Goal: Transaction & Acquisition: Purchase product/service

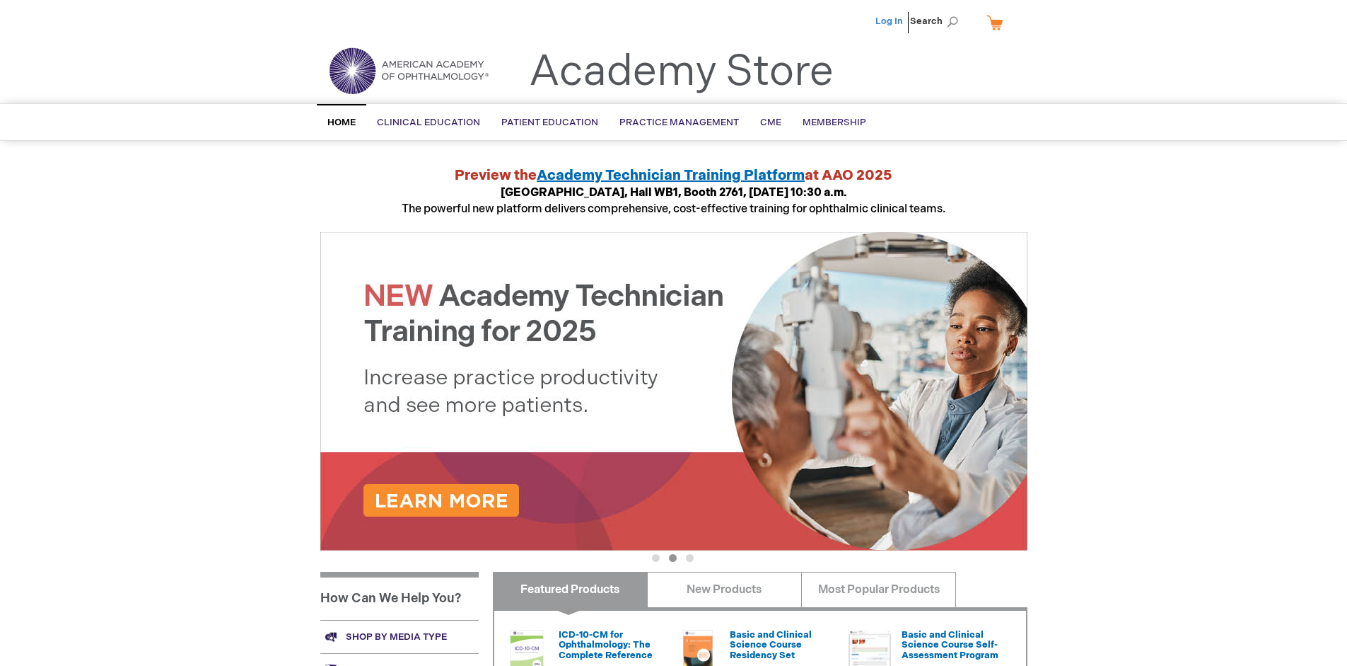
click at [891, 21] on link "Log In" at bounding box center [890, 21] width 28 height 11
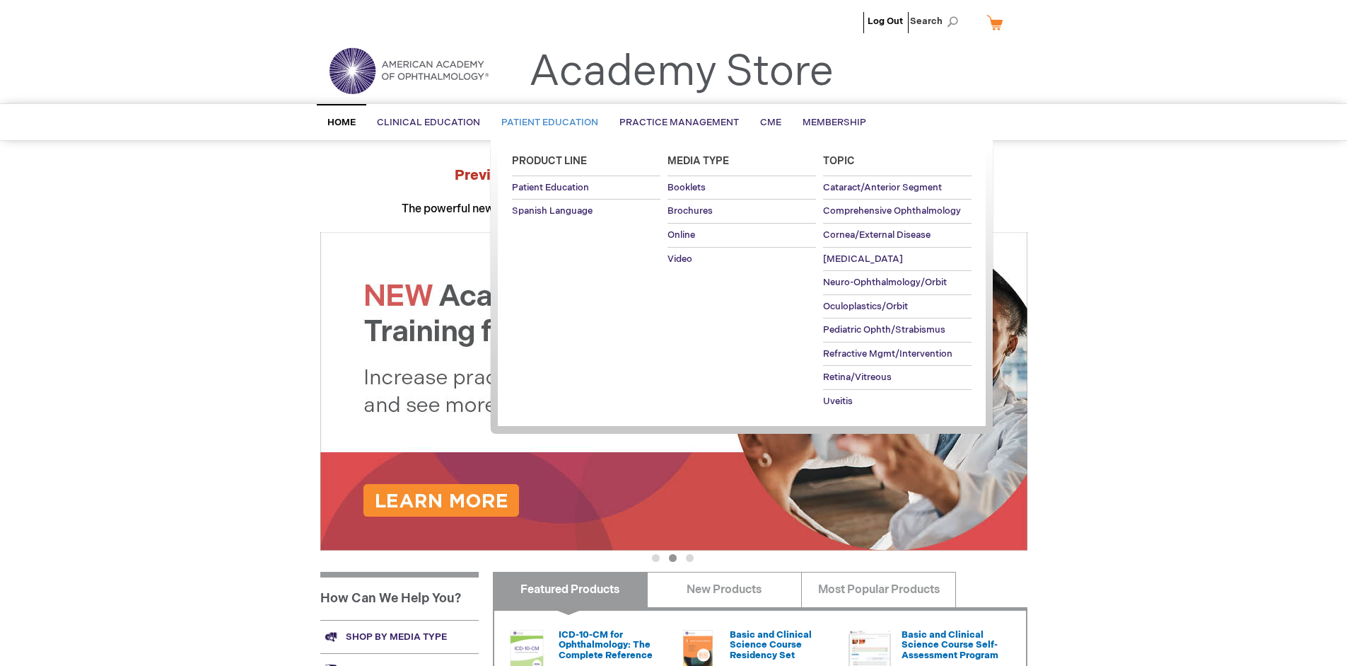
click at [546, 122] on span "Patient Education" at bounding box center [549, 122] width 97 height 11
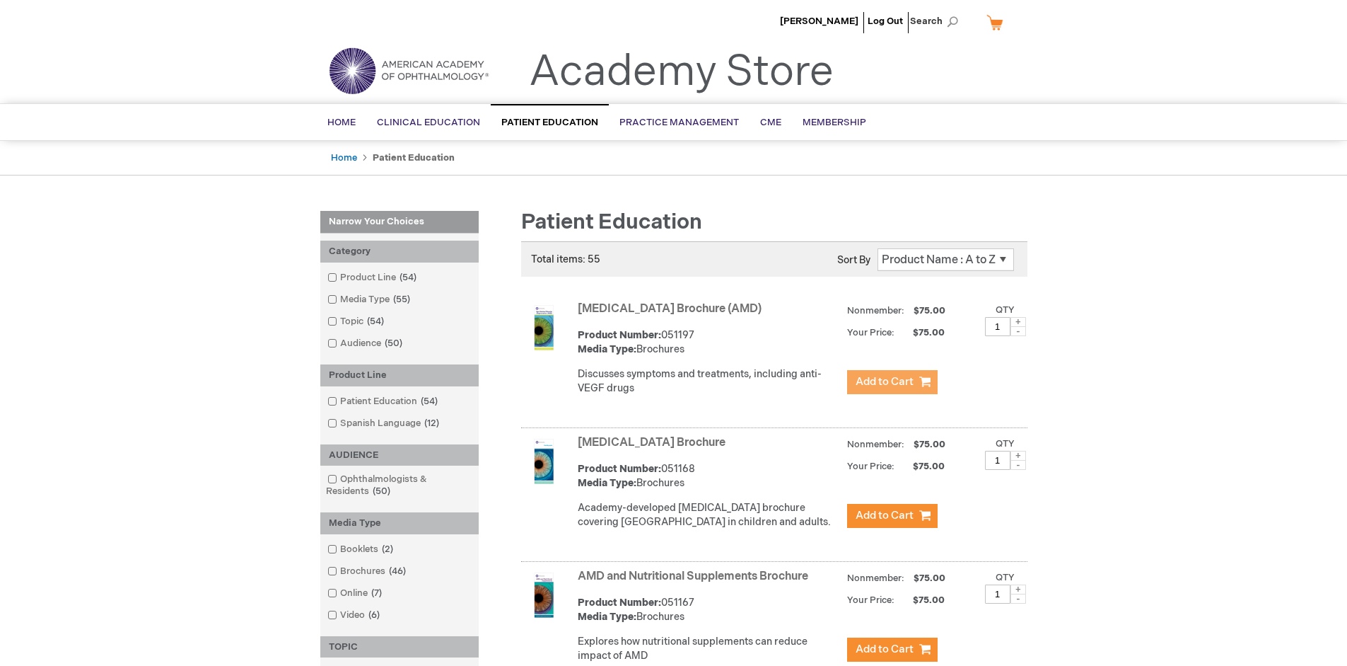
click at [892, 382] on span "Add to Cart" at bounding box center [885, 381] width 58 height 13
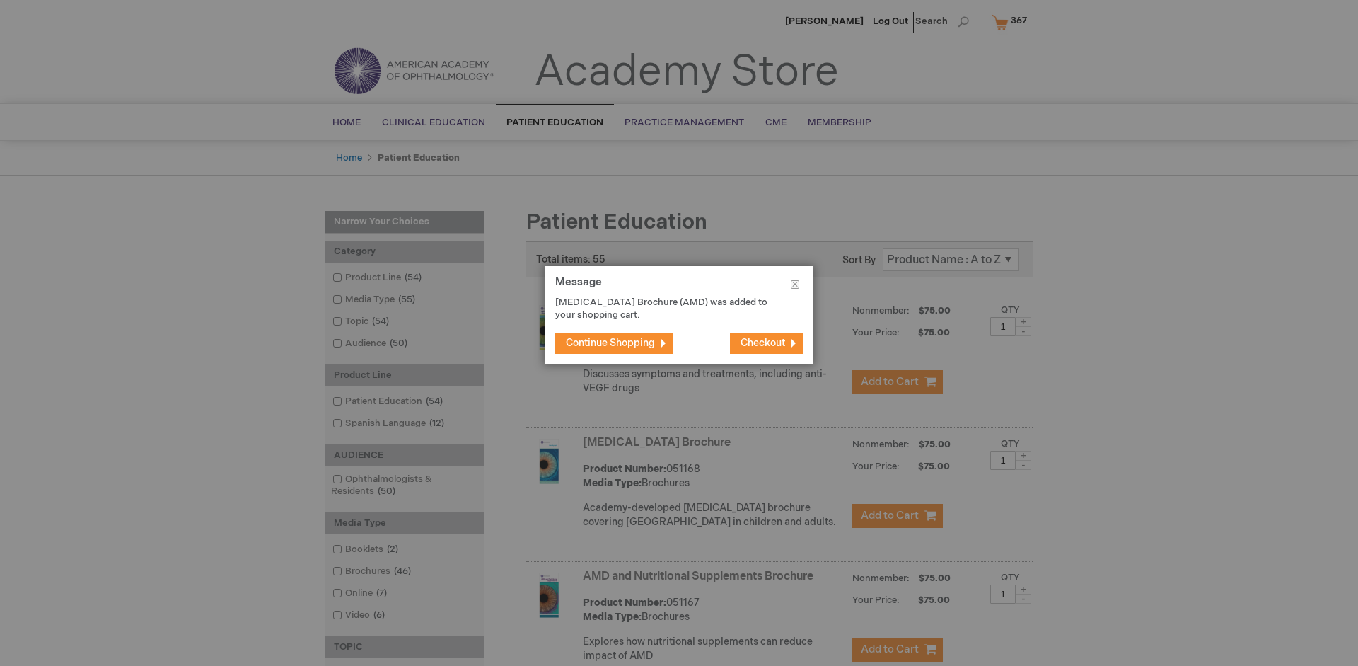
click at [610, 342] on span "Continue Shopping" at bounding box center [610, 343] width 89 height 12
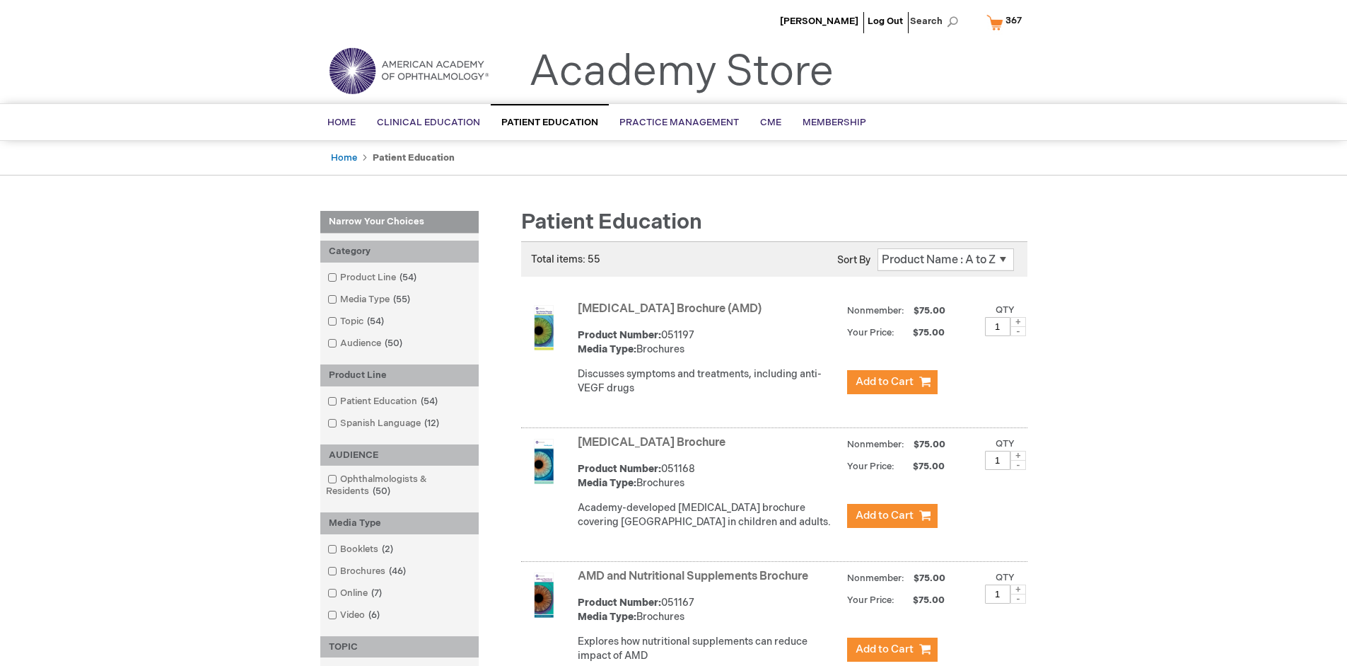
click at [696, 583] on link "AMD and Nutritional Supplements Brochure" at bounding box center [693, 575] width 231 height 13
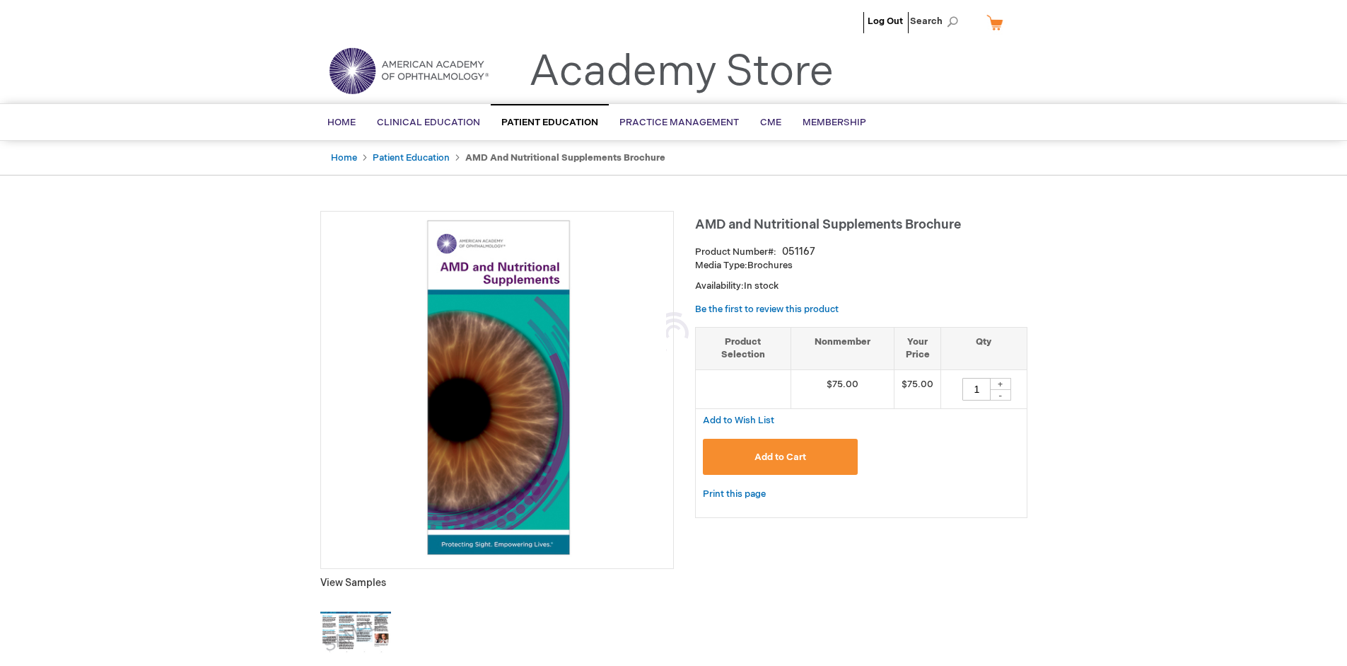
type input "1"
click at [780, 456] on span "Add to Cart" at bounding box center [781, 456] width 52 height 11
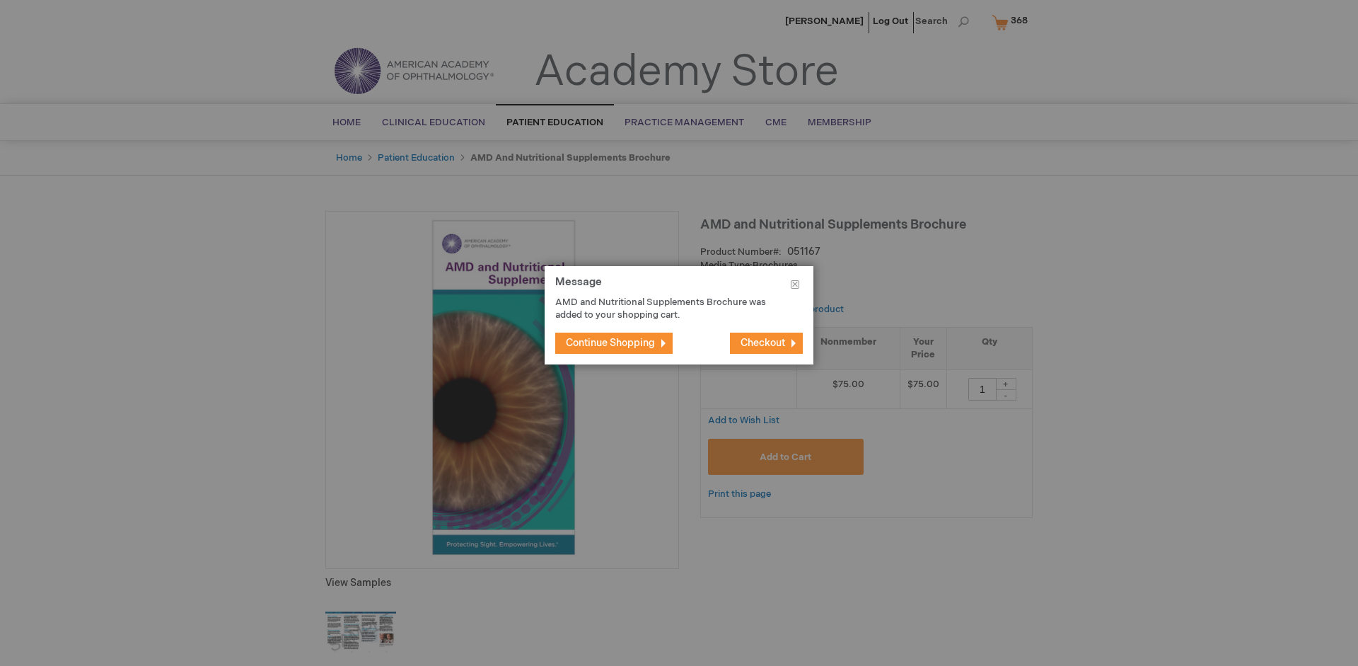
click at [610, 342] on span "Continue Shopping" at bounding box center [610, 343] width 89 height 12
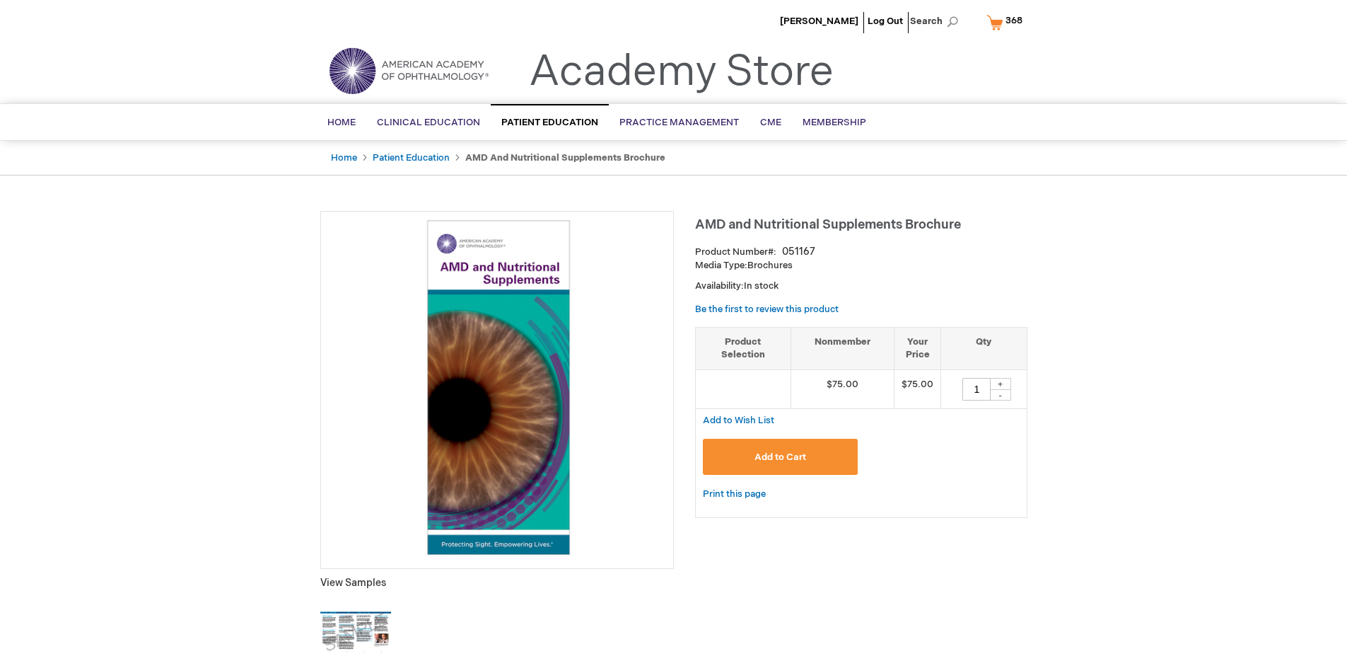
click at [1007, 22] on span "368" at bounding box center [1014, 20] width 17 height 11
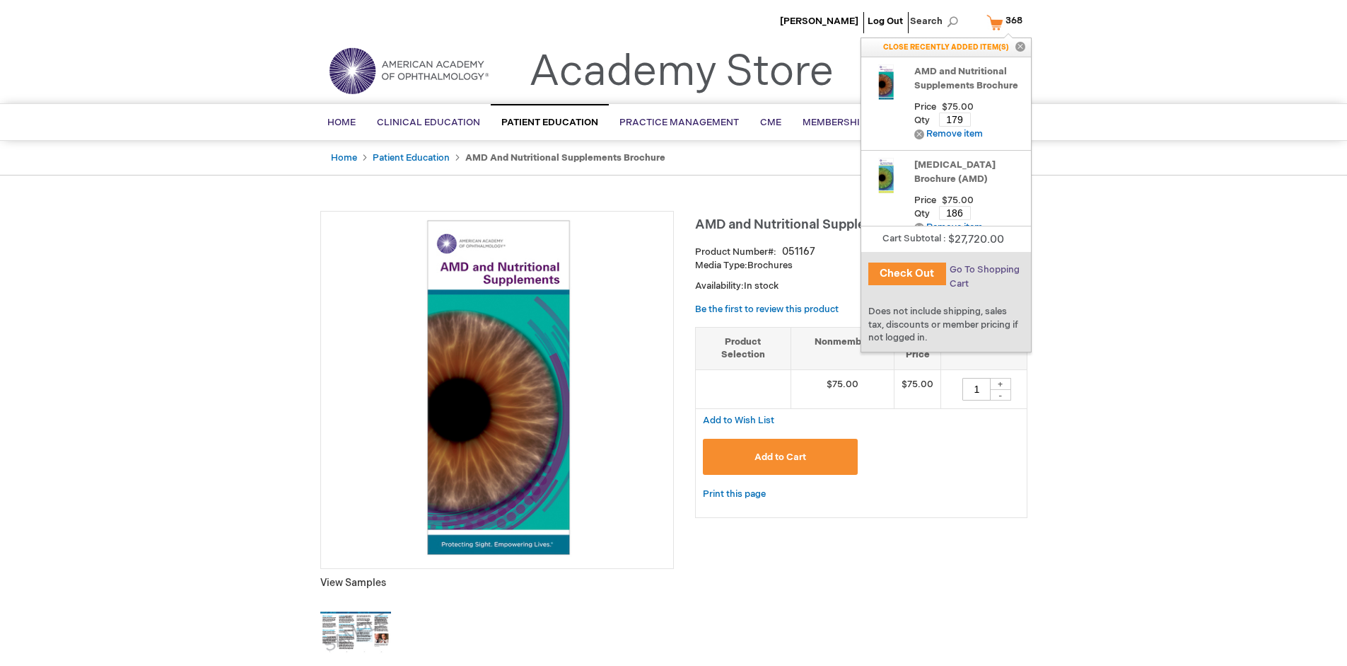
click at [984, 269] on span "Go To Shopping Cart" at bounding box center [985, 276] width 70 height 25
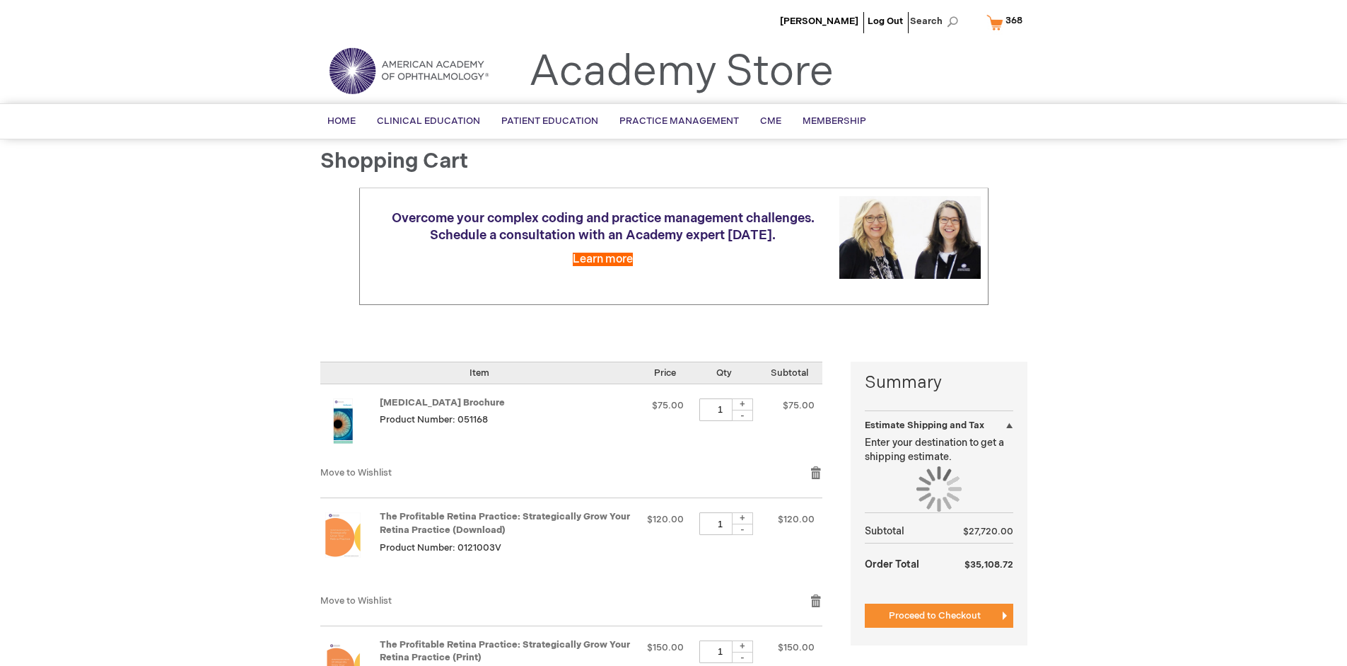
select select "US"
select select "41"
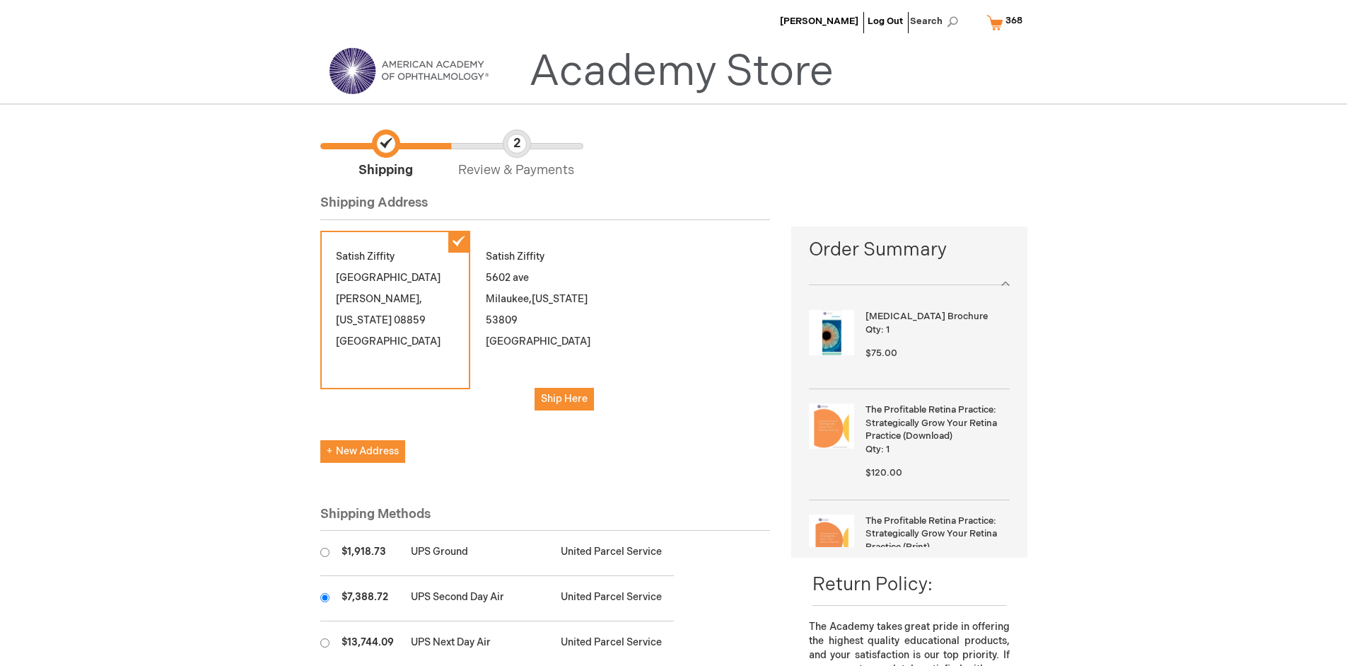
click at [325, 597] on input "radio" at bounding box center [324, 597] width 9 height 9
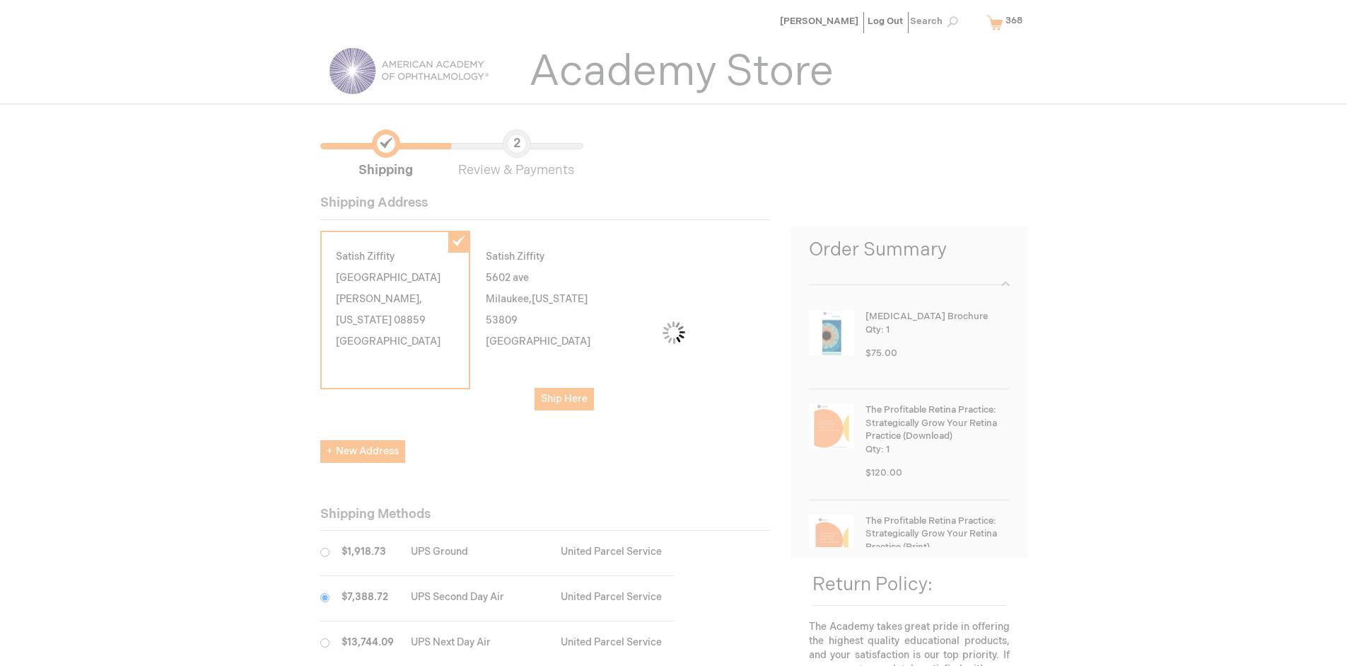
scroll to position [71, 0]
